Goal: Transaction & Acquisition: Download file/media

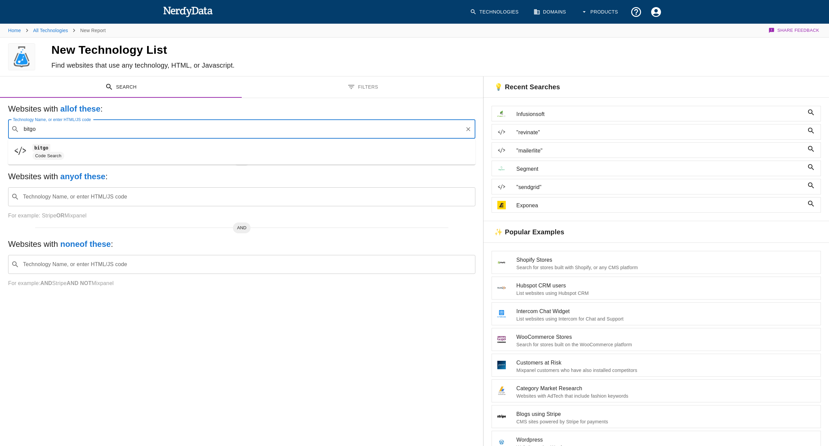
click at [96, 157] on span "Code Search" at bounding box center [251, 156] width 438 height 8
type input "bitgo"
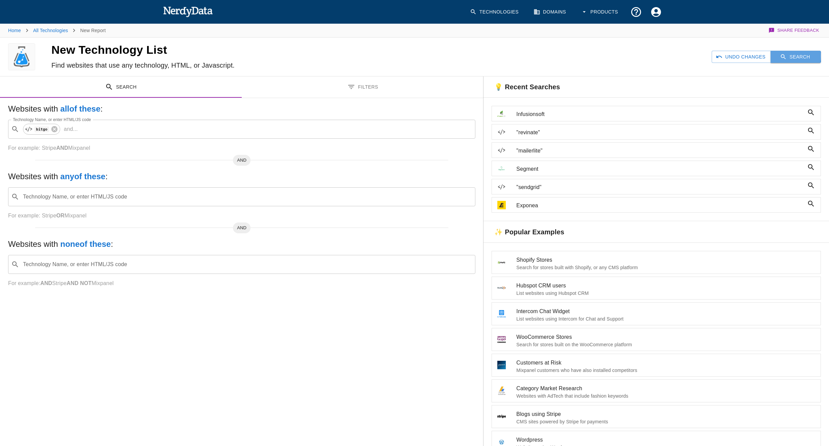
click at [780, 56] on button "Search" at bounding box center [796, 57] width 50 height 13
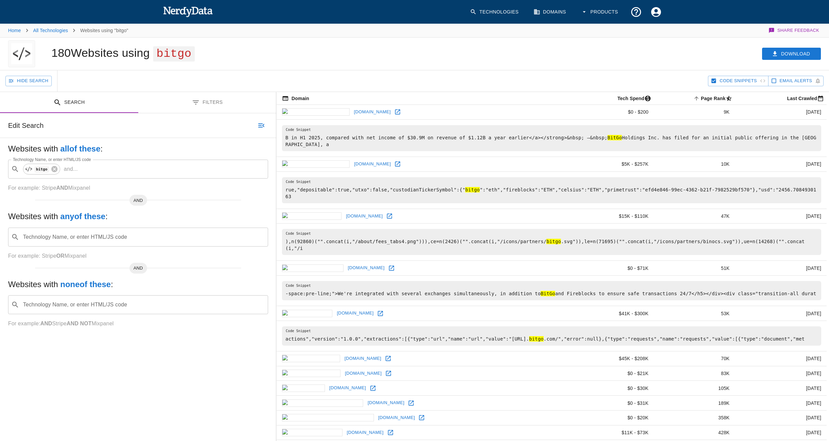
click at [312, 69] on div "180 Websites using bitgo" at bounding box center [239, 54] width 393 height 32
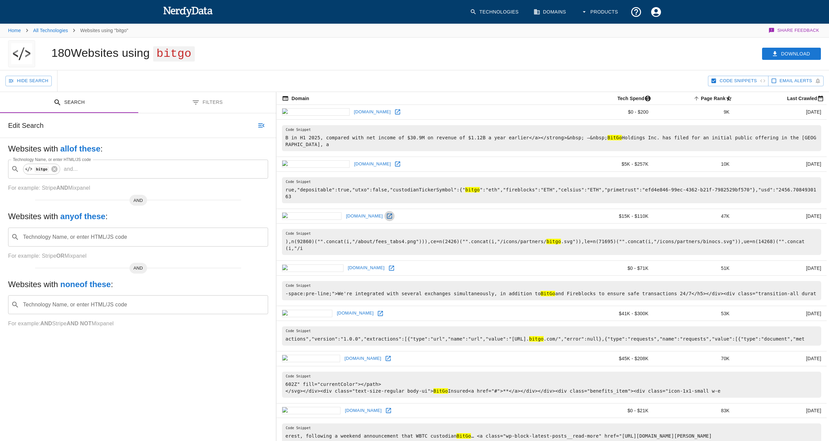
click at [387, 213] on icon at bounding box center [389, 215] width 5 height 5
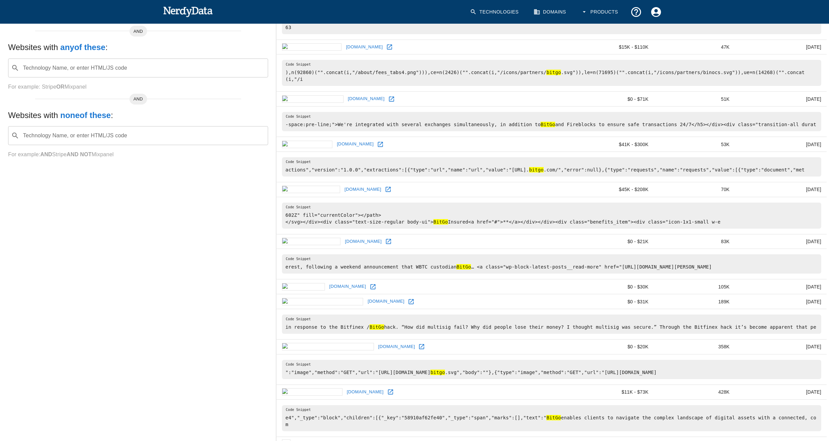
scroll to position [304, 0]
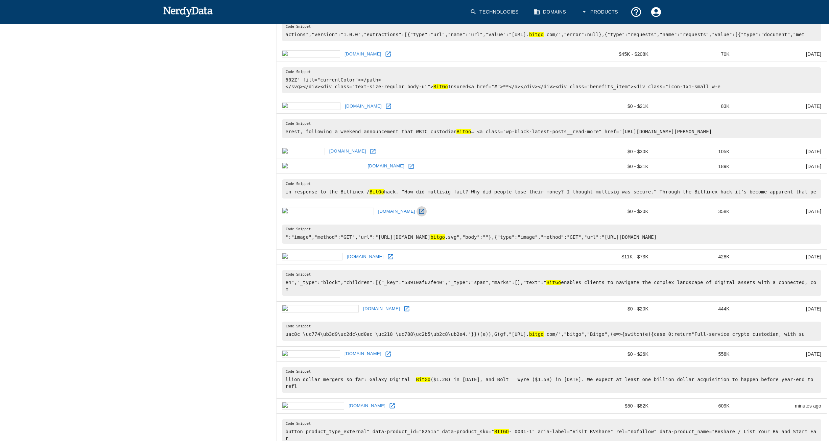
click at [417, 206] on link at bounding box center [422, 211] width 10 height 10
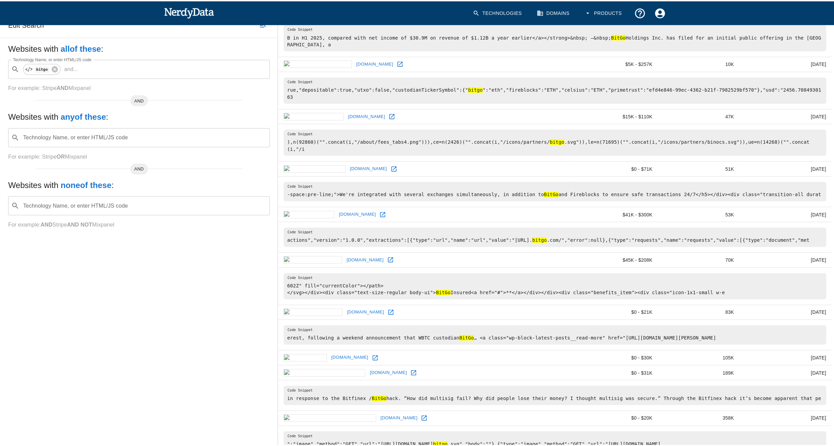
scroll to position [0, 0]
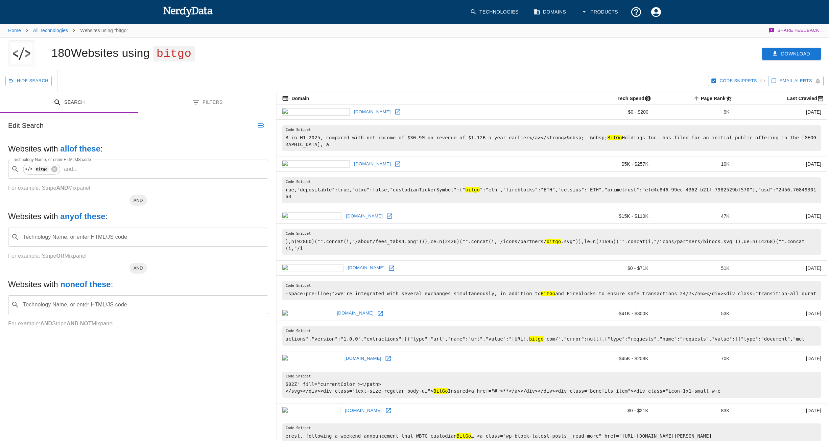
click at [796, 52] on button "Download" at bounding box center [791, 54] width 59 height 13
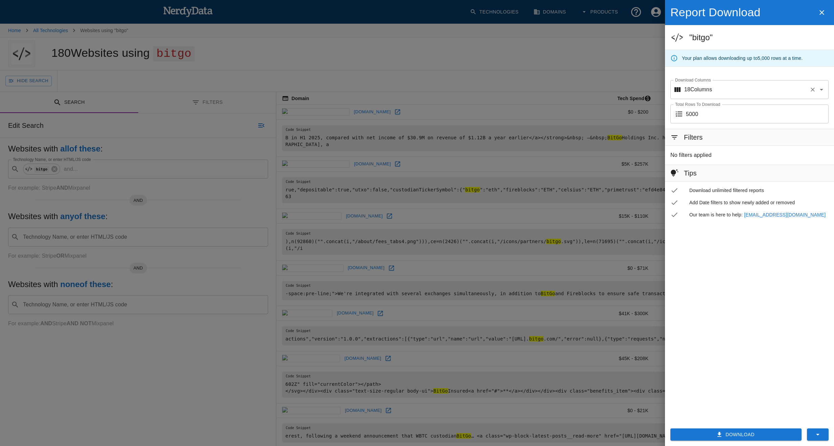
click at [709, 90] on p "18 Columns" at bounding box center [698, 90] width 28 height 8
click at [813, 90] on icon "Clear" at bounding box center [813, 90] width 4 height 4
click at [708, 433] on button "Download" at bounding box center [735, 434] width 131 height 13
